Goal: Check status: Check status

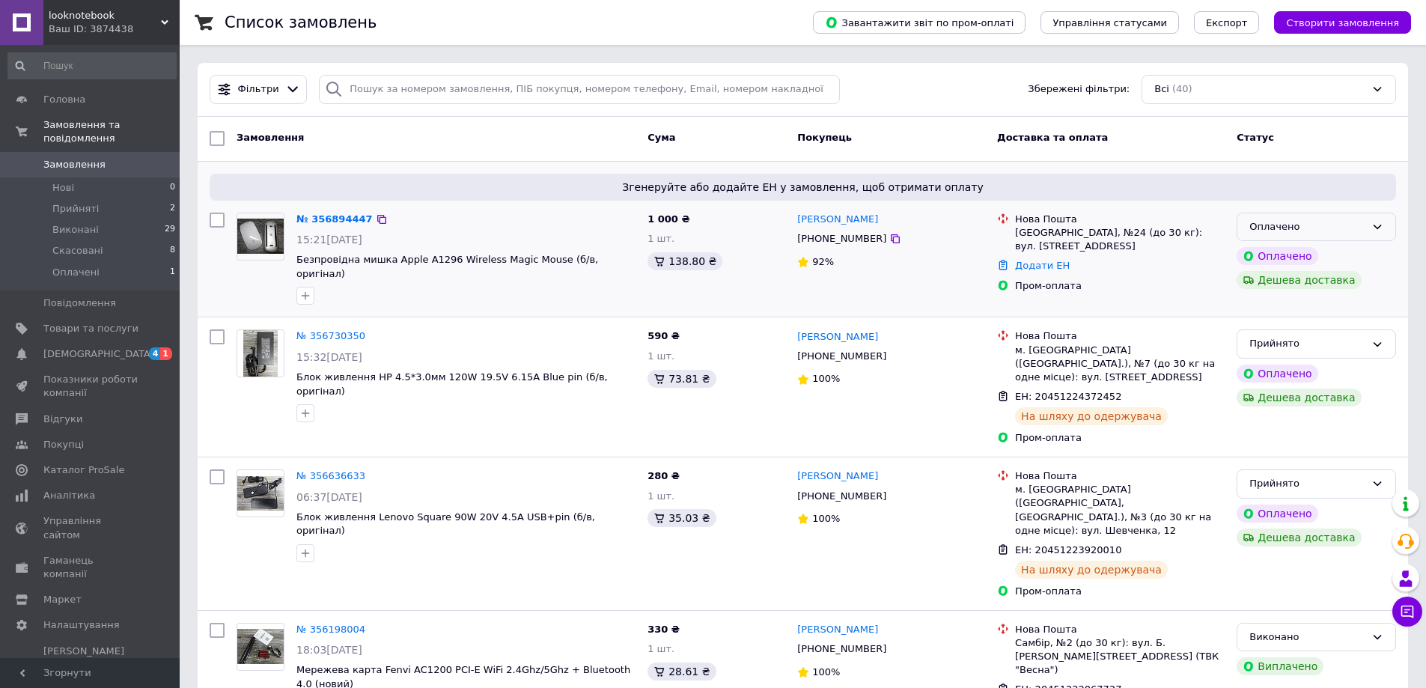
click at [1325, 218] on div "Оплачено" at bounding box center [1315, 227] width 159 height 29
click at [1271, 254] on li "Прийнято" at bounding box center [1316, 258] width 158 height 28
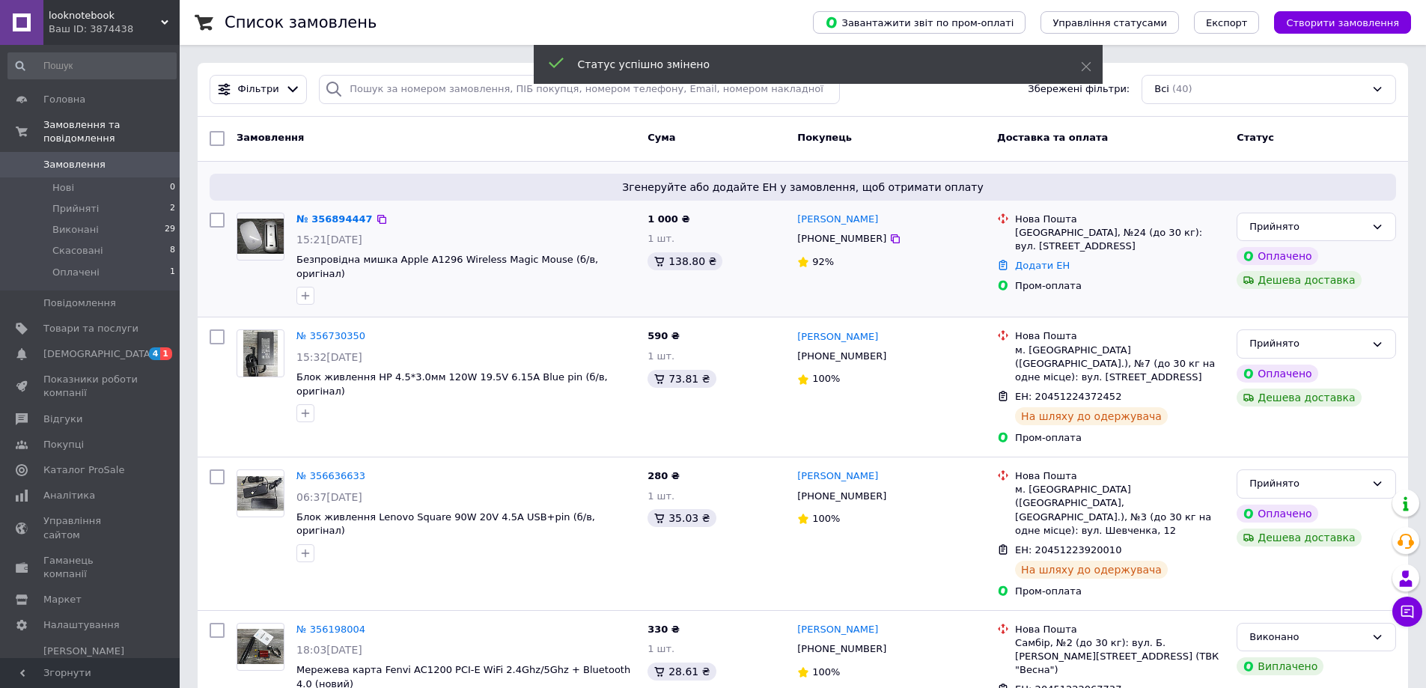
click at [326, 216] on link "№ 356894447" at bounding box center [334, 218] width 76 height 11
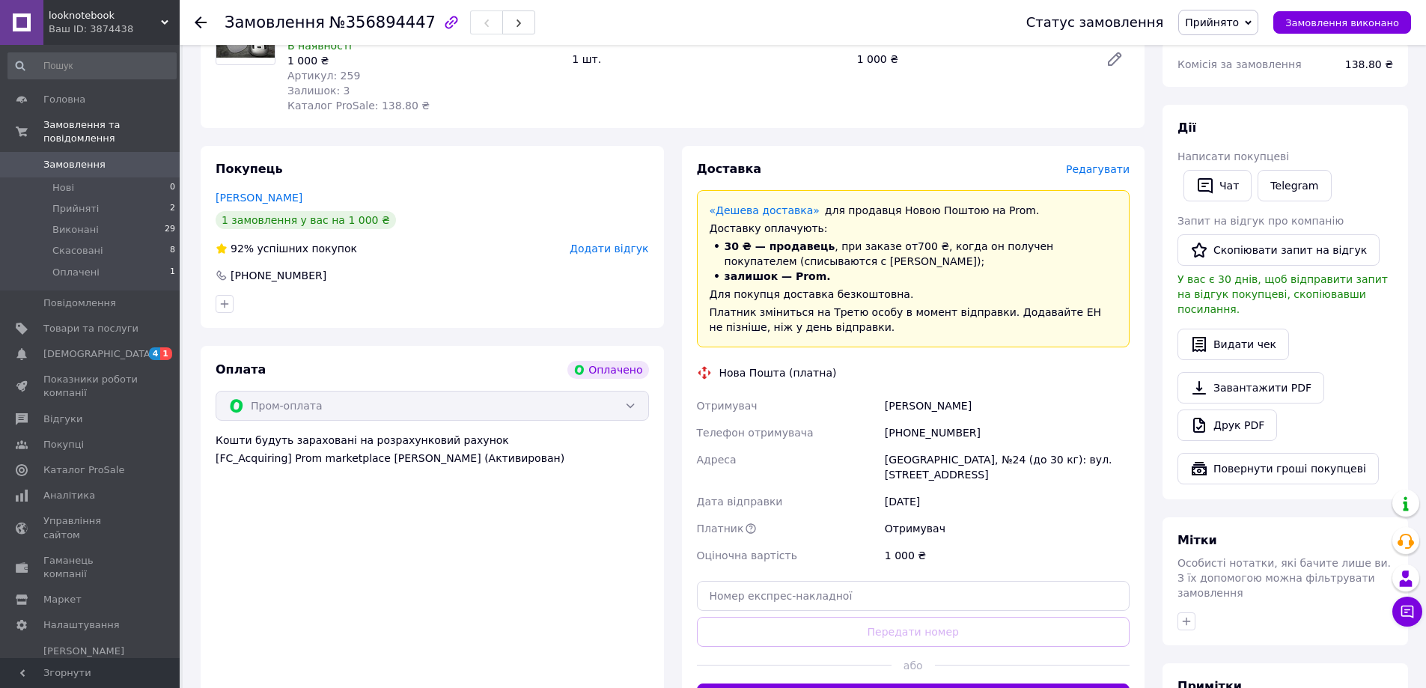
scroll to position [374, 0]
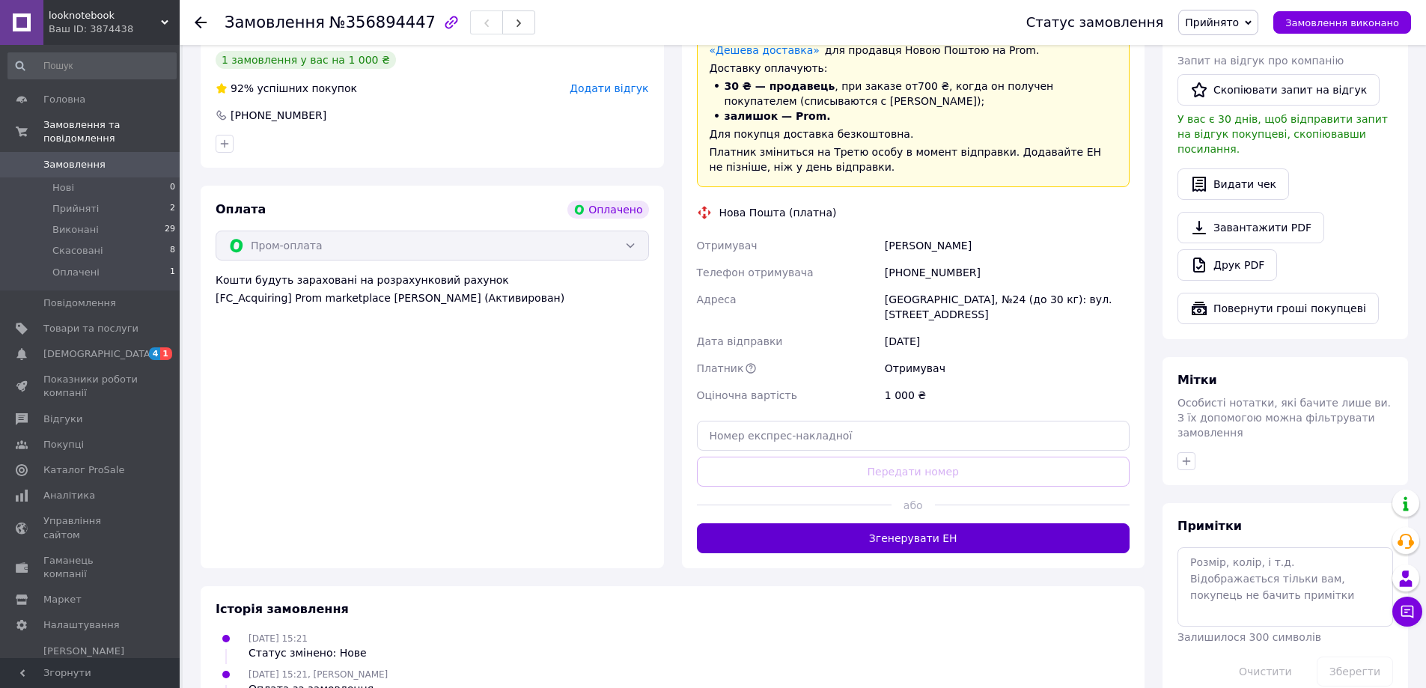
click at [938, 526] on button "Згенерувати ЕН" at bounding box center [913, 538] width 433 height 30
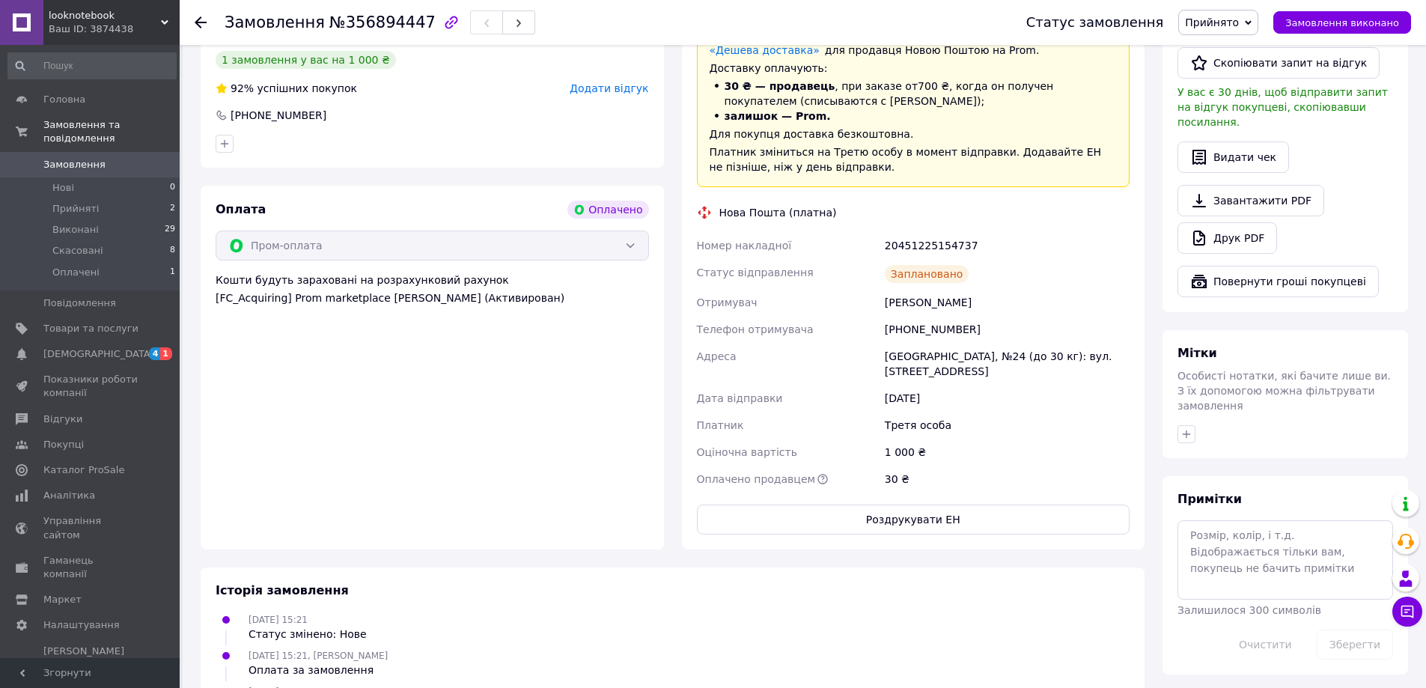
click at [922, 241] on div "20451225154737" at bounding box center [1007, 245] width 251 height 27
copy div "20451225154737"
